Goal: Task Accomplishment & Management: Manage account settings

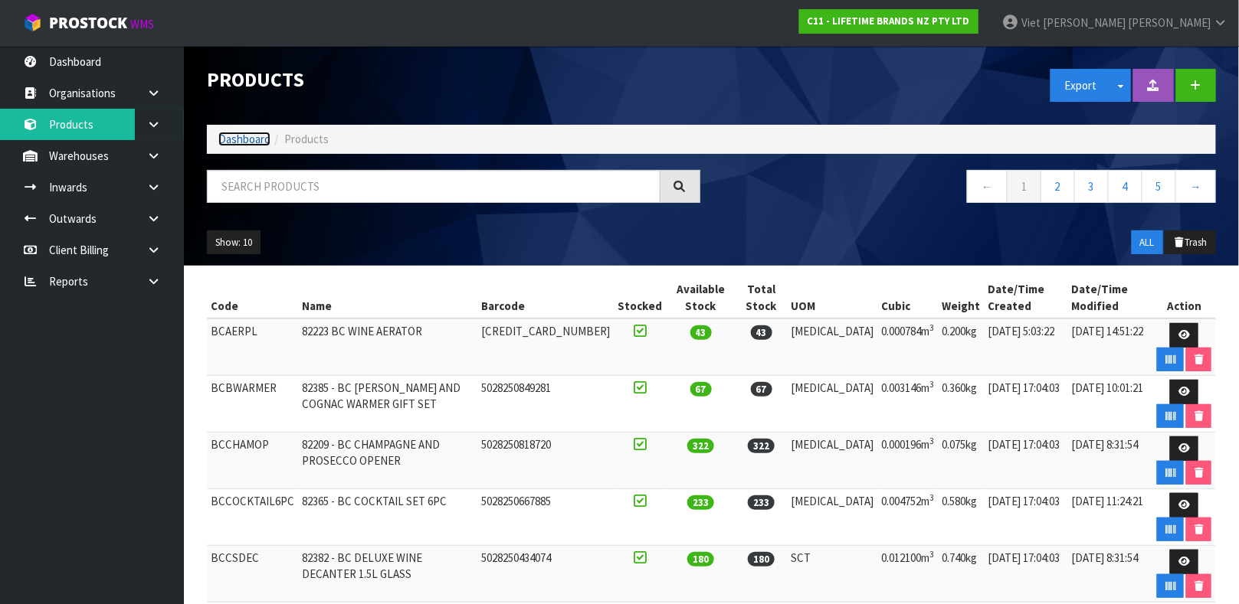
click at [244, 140] on link "Dashboard" at bounding box center [244, 139] width 52 height 15
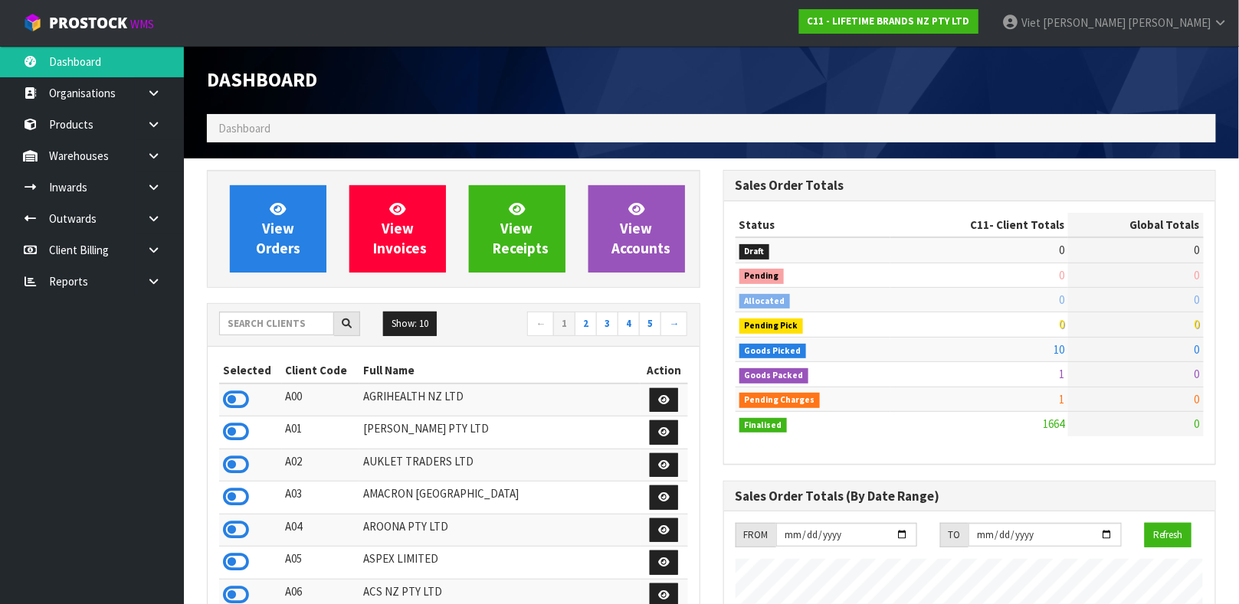
scroll to position [1194, 515]
click at [270, 327] on input "text" at bounding box center [276, 324] width 115 height 24
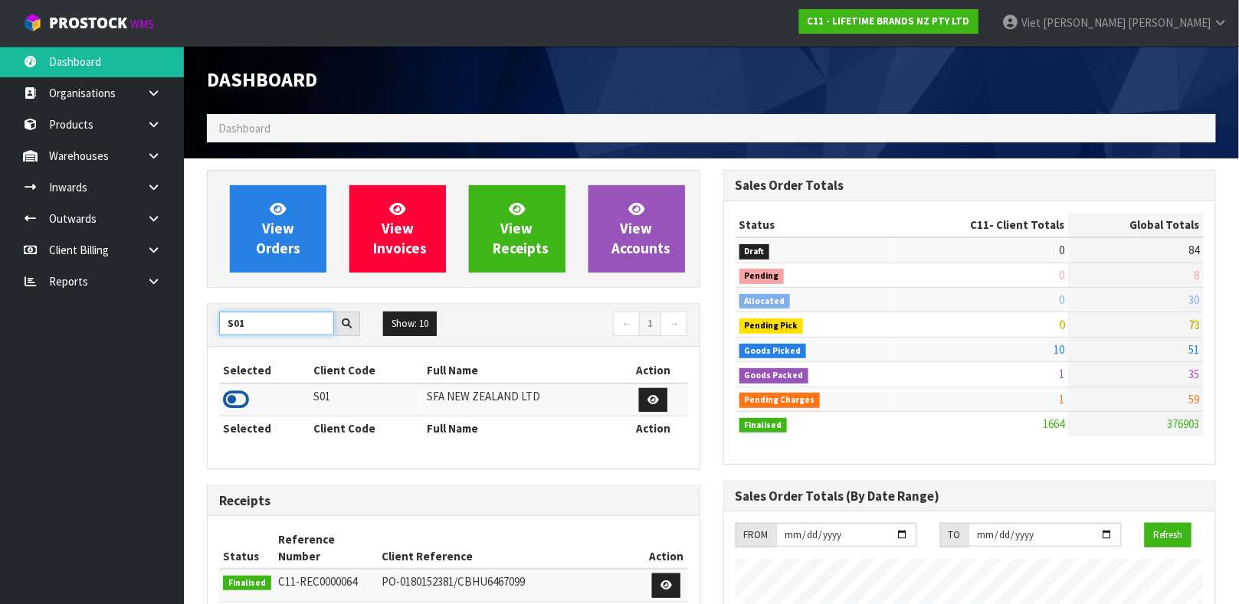
type input "S01"
click at [237, 395] on icon at bounding box center [236, 399] width 26 height 23
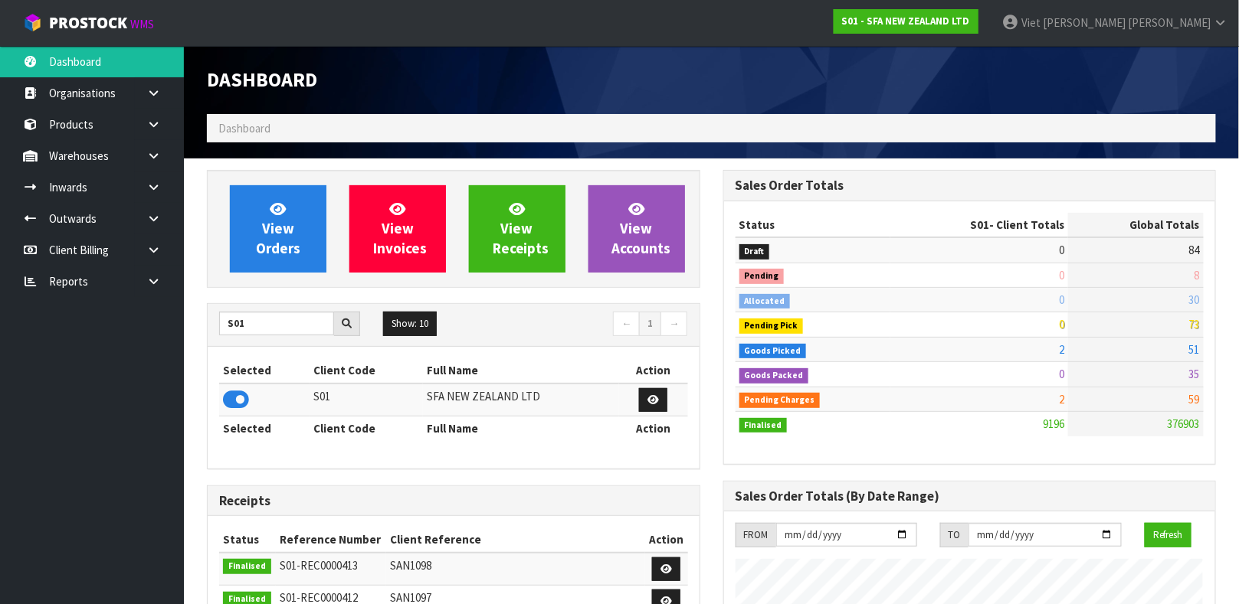
scroll to position [1162, 515]
click at [98, 116] on link "Products" at bounding box center [92, 124] width 184 height 31
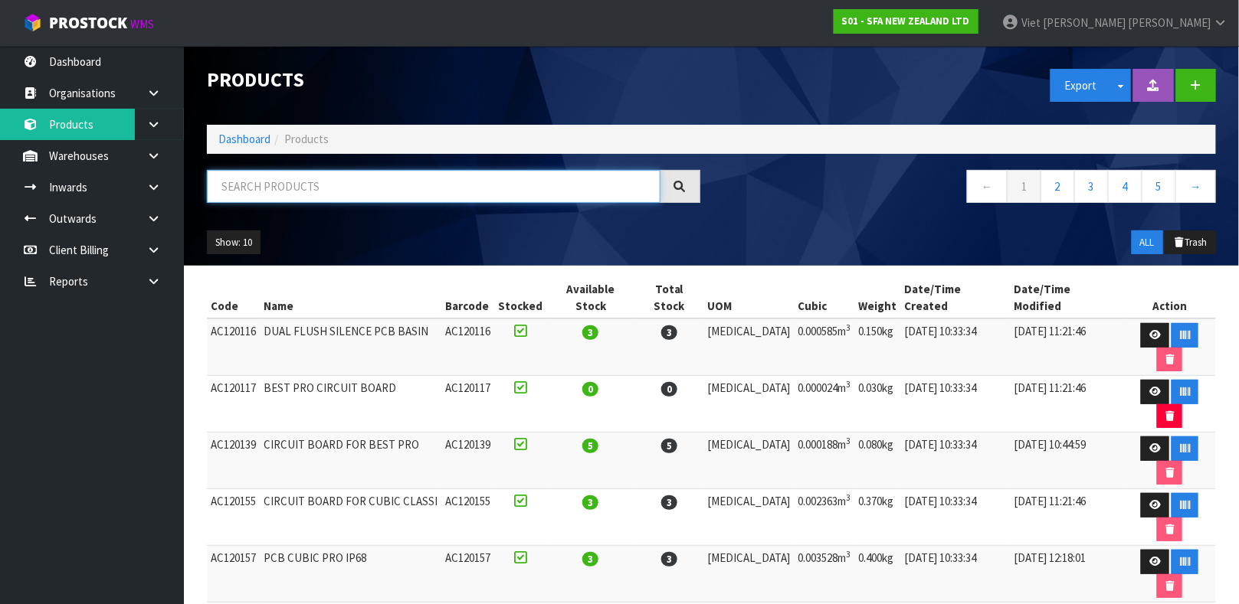
click at [277, 183] on input "text" at bounding box center [433, 186] width 453 height 33
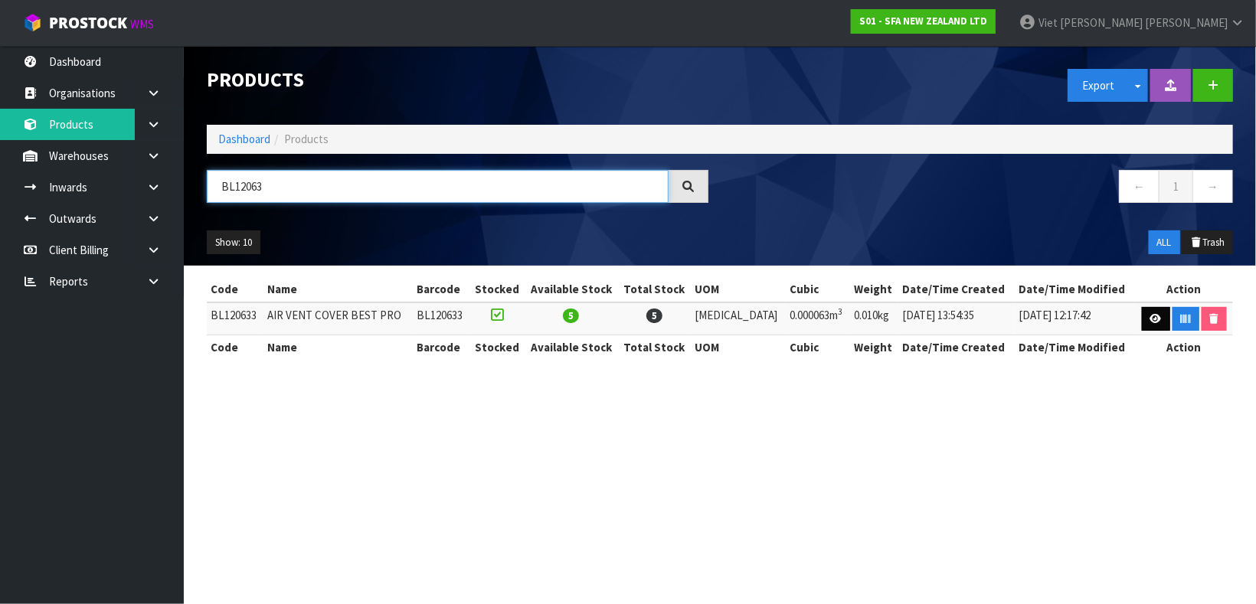
type input "BL12063"
click at [1142, 316] on link at bounding box center [1156, 319] width 28 height 25
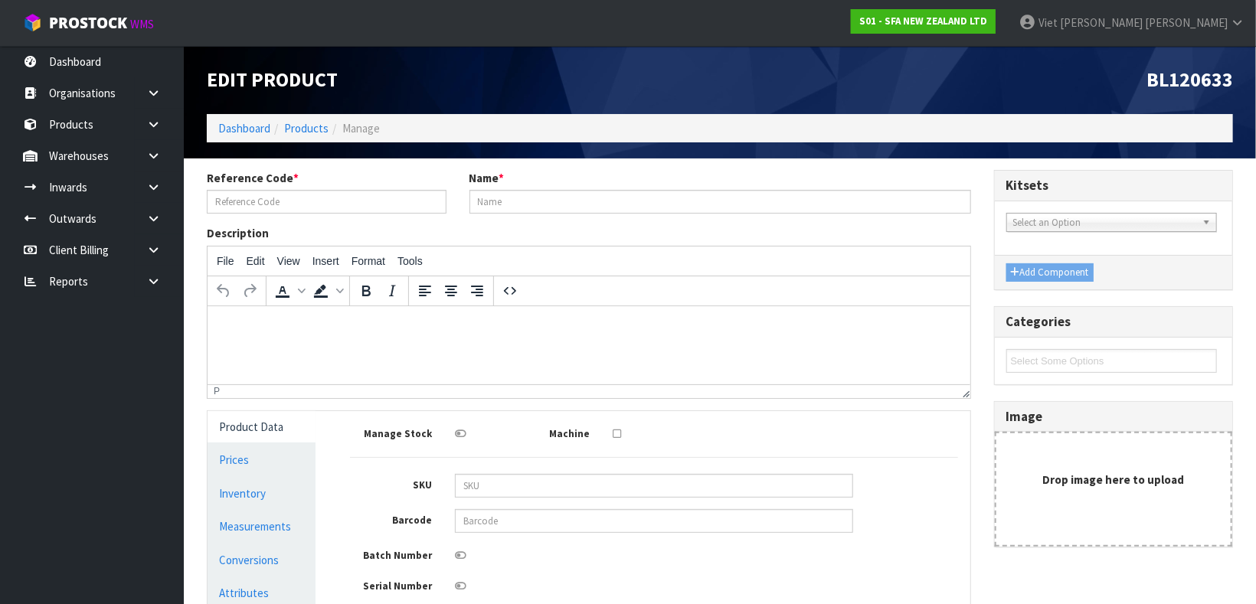
type input "BL120633"
type input "AIR VENT COVER BEST PRO"
type input "BL120633"
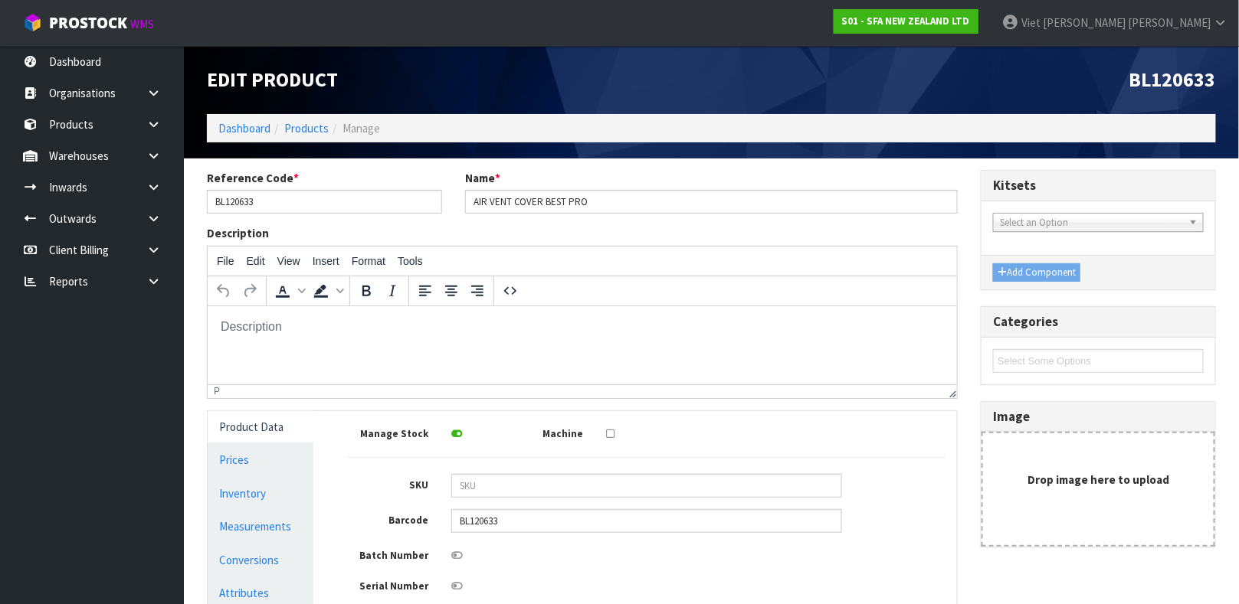
scroll to position [274, 0]
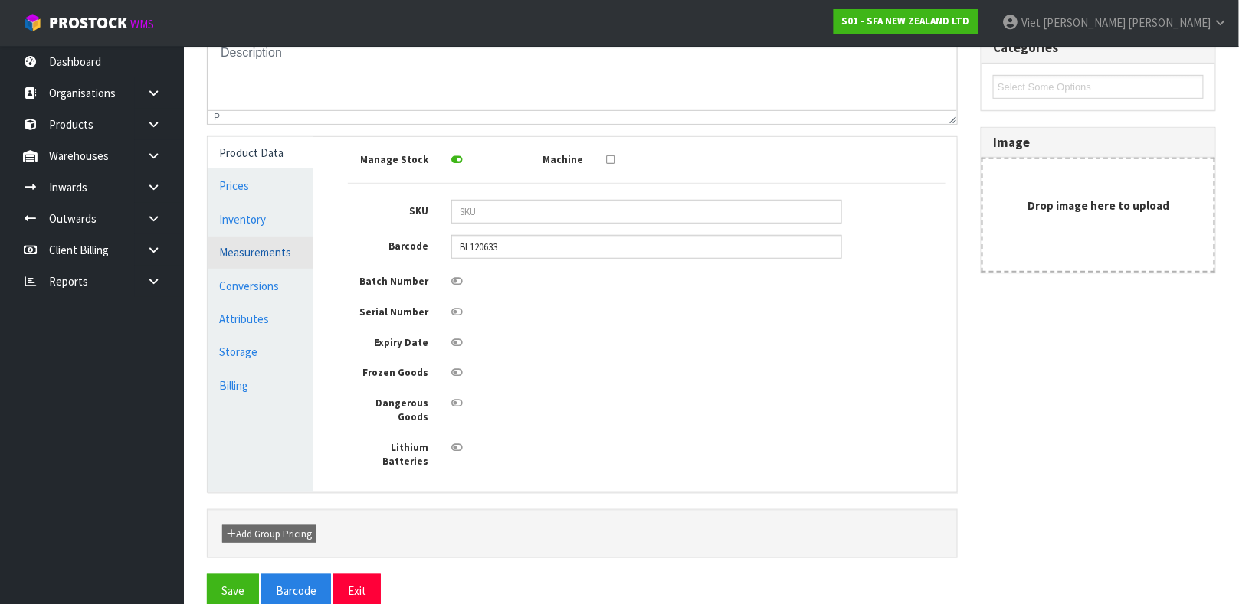
click at [250, 255] on link "Measurements" at bounding box center [261, 252] width 106 height 31
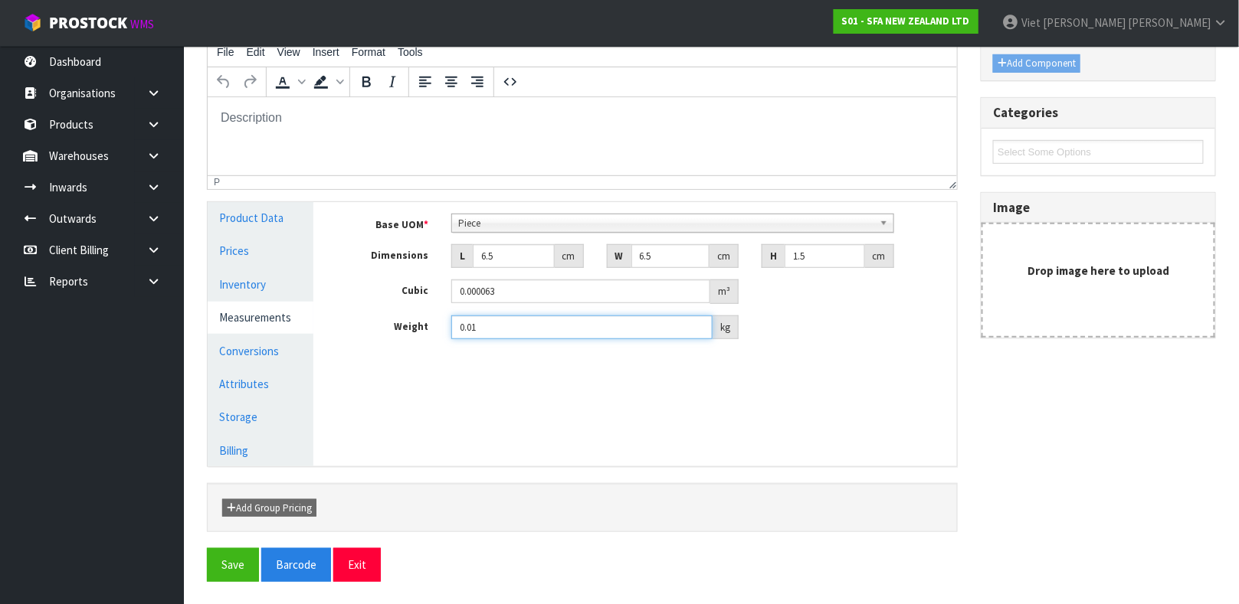
click at [495, 331] on input "0.01" at bounding box center [581, 328] width 261 height 24
type input "1.15"
click at [497, 250] on input "6.5" at bounding box center [514, 256] width 82 height 24
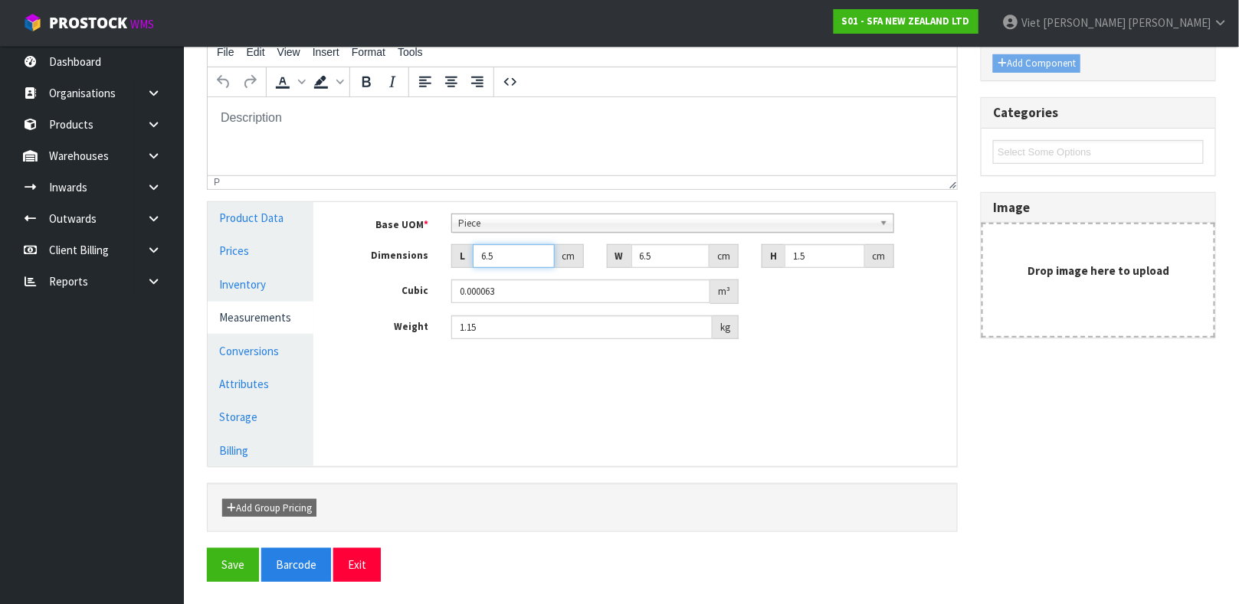
click at [497, 250] on input "6.5" at bounding box center [514, 256] width 82 height 24
type input "4"
type input "0.000039"
type input "42"
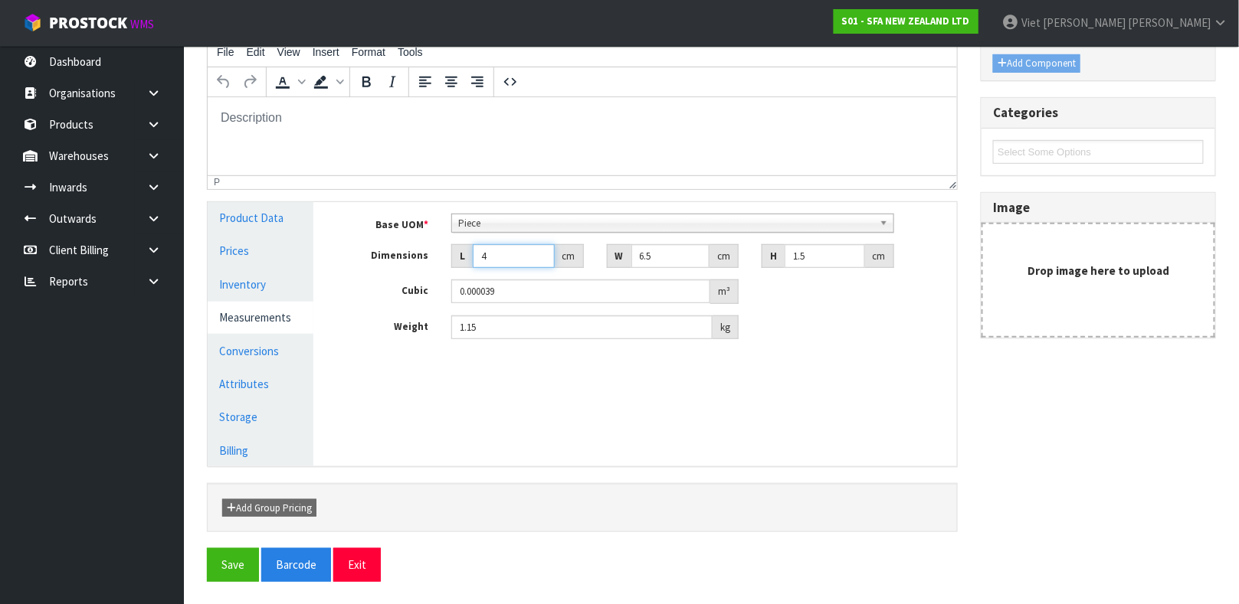
type input "0.000409"
type input "42"
type input "1"
type input "0.000063"
type input "18"
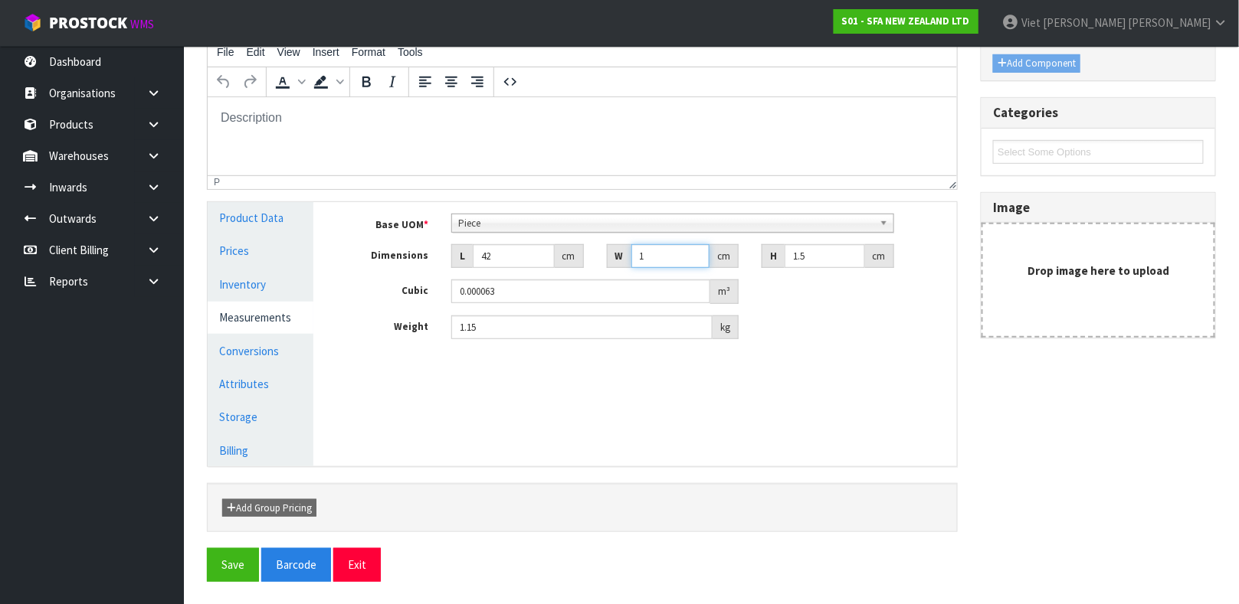
type input "0.001134"
type input "18"
type input "1"
type input "0.000756"
type input "13"
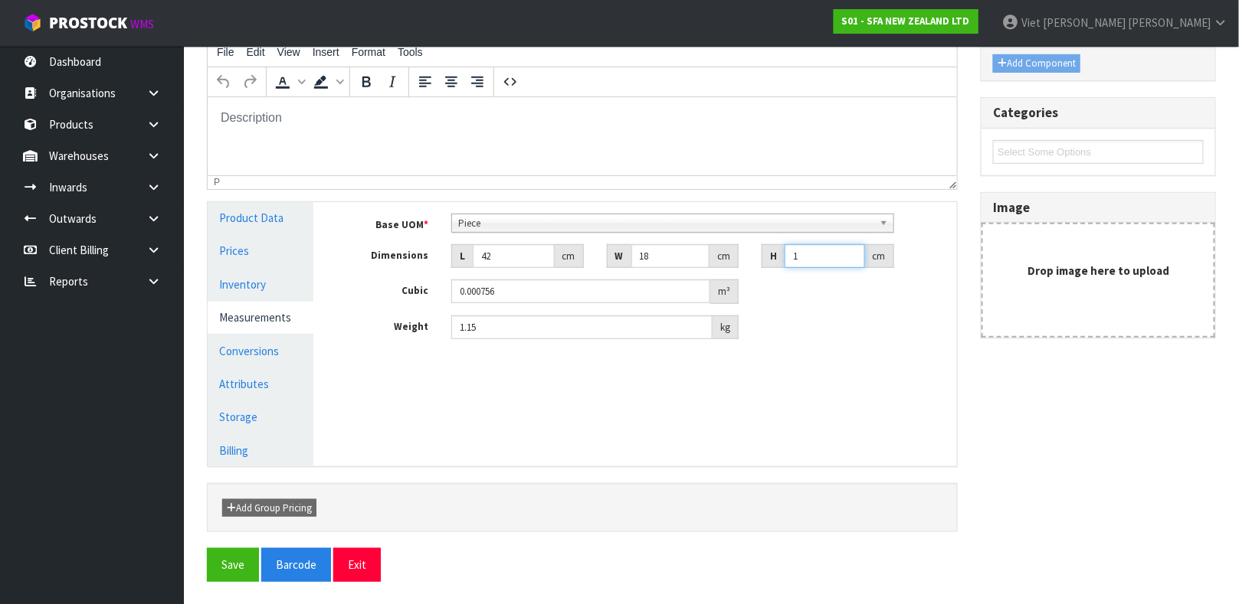
type input "0.009828"
type input "13"
click at [227, 554] on button "Save" at bounding box center [233, 564] width 52 height 33
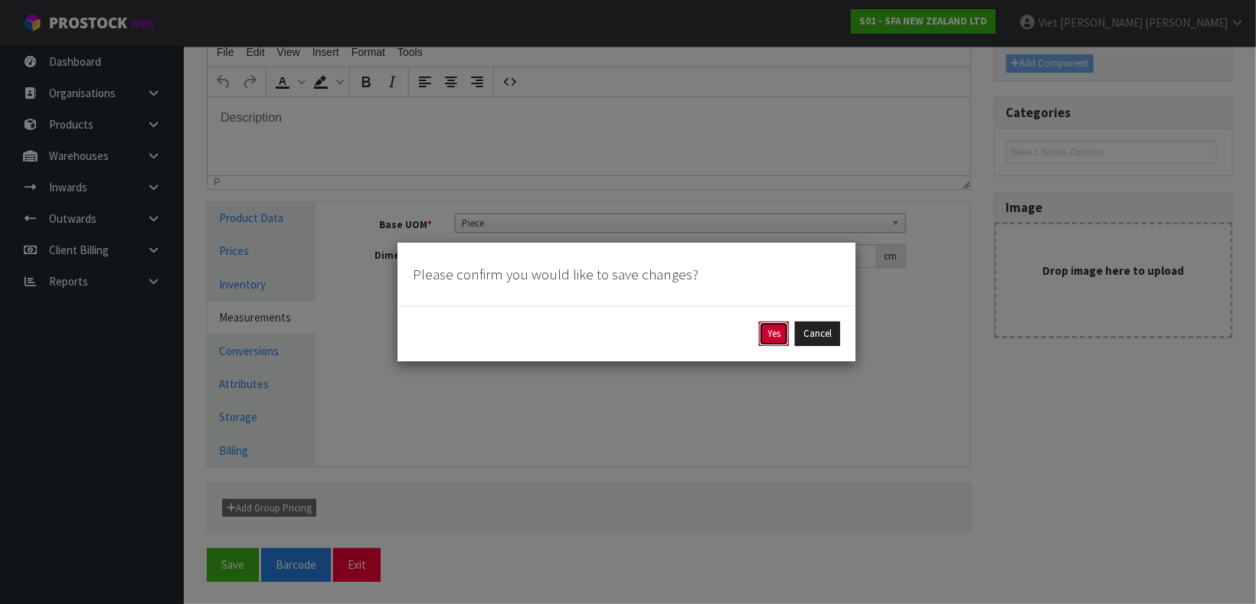
click at [774, 341] on button "Yes" at bounding box center [774, 334] width 30 height 25
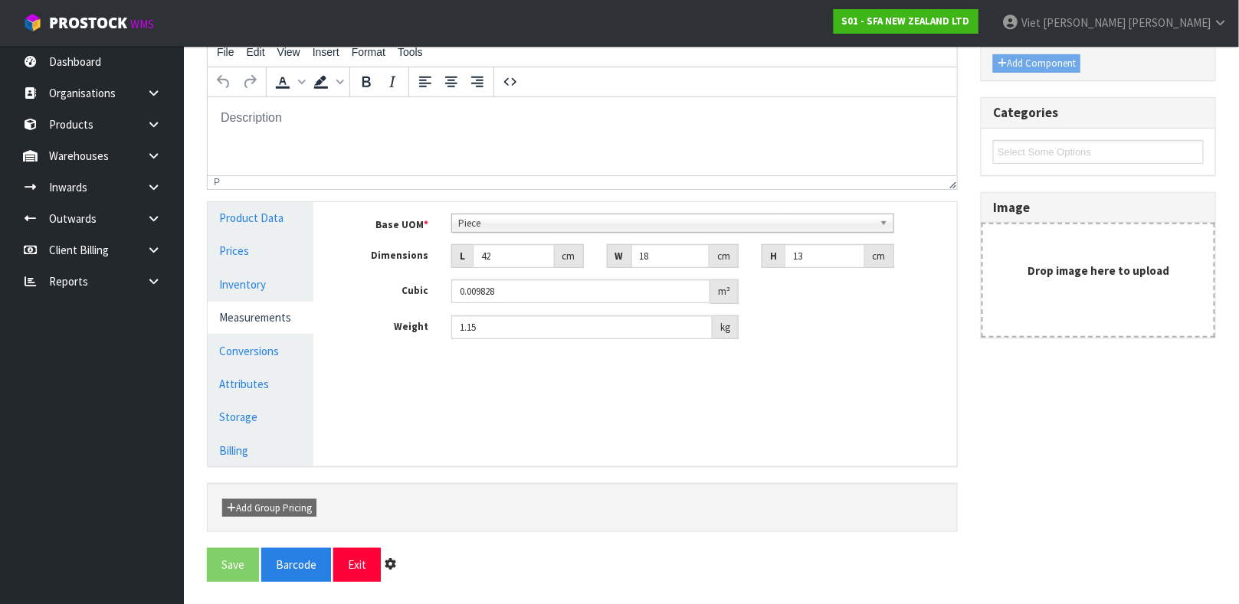
scroll to position [0, 0]
